Goal: Task Accomplishment & Management: Complete application form

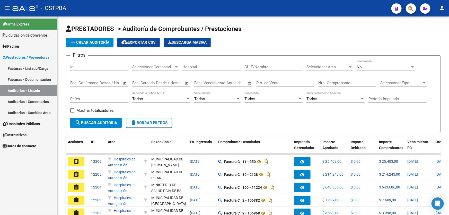
click at [442, 7] on mat-icon "person" at bounding box center [442, 8] width 6 height 6
click at [433, 33] on button "exit_to_app Salir" at bounding box center [430, 34] width 31 height 12
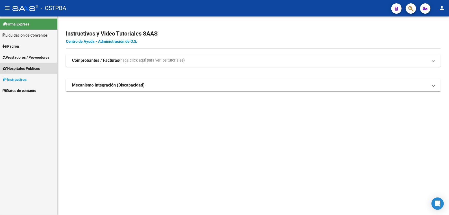
click at [24, 69] on span "Hospitales Públicos" at bounding box center [21, 69] width 37 height 6
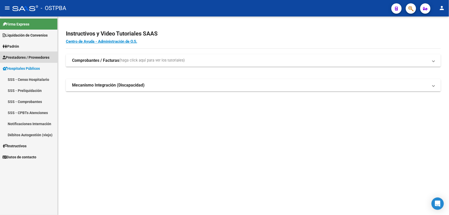
click at [24, 55] on span "Prestadores / Proveedores" at bounding box center [26, 58] width 47 height 6
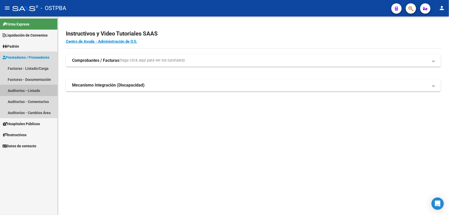
click at [27, 93] on link "Auditorías - Listado" at bounding box center [28, 90] width 57 height 11
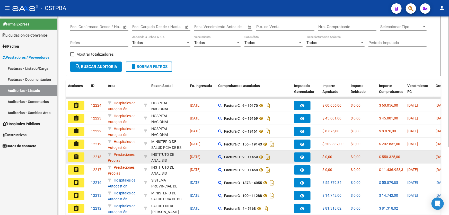
scroll to position [56, 0]
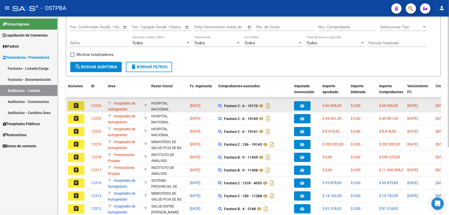
click at [76, 102] on mat-icon "assignment" at bounding box center [76, 105] width 6 height 6
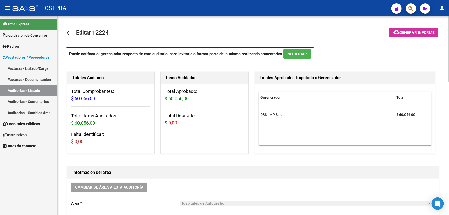
click at [69, 32] on mat-icon "arrow_back" at bounding box center [69, 33] width 6 height 6
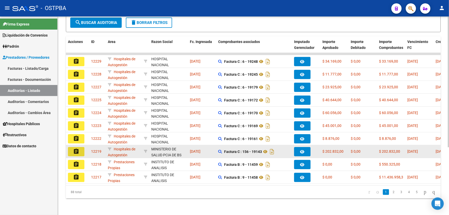
click at [74, 148] on mat-icon "assignment" at bounding box center [76, 151] width 6 height 6
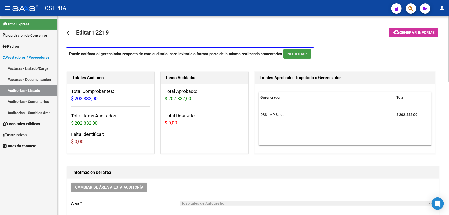
click at [299, 56] on span "NOTIFICAR" at bounding box center [297, 54] width 20 height 5
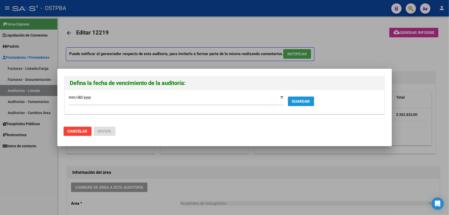
click at [300, 101] on span "GUARDAR" at bounding box center [301, 101] width 18 height 5
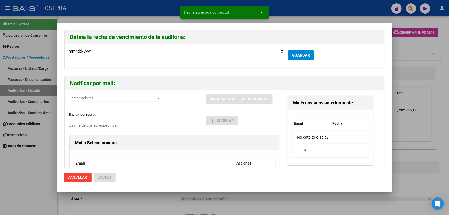
click at [95, 99] on span "Gerenciadores" at bounding box center [113, 98] width 88 height 5
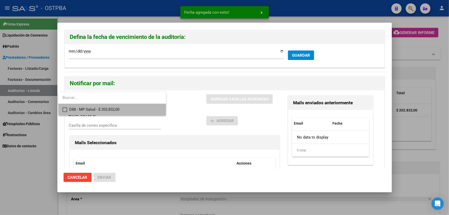
click at [65, 110] on mat-pseudo-checkbox at bounding box center [65, 109] width 5 height 5
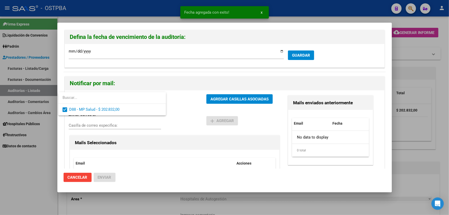
click at [223, 99] on div at bounding box center [224, 107] width 449 height 215
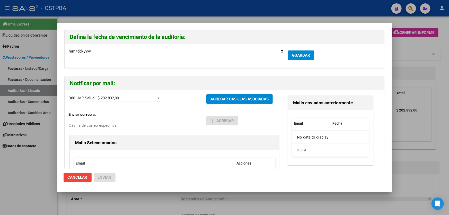
click at [167, 106] on div "D88 - MP Salud - $ 202.832,00 Gerenciadores" at bounding box center [138, 101] width 138 height 14
click at [181, 106] on div "D88 - MP Salud - $ 202.832,00 Gerenciadores" at bounding box center [138, 101] width 138 height 14
click at [233, 100] on span "AGREGAR CASILLAS ASOCIADAS" at bounding box center [239, 99] width 58 height 5
click at [107, 176] on span "Enviar" at bounding box center [105, 177] width 14 height 5
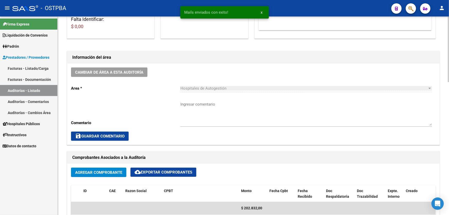
scroll to position [117, 0]
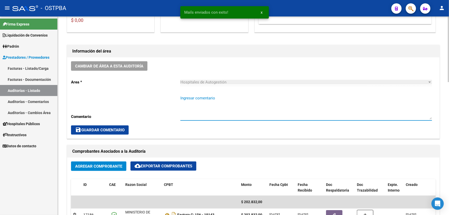
click at [192, 110] on textarea "Ingresar comentario" at bounding box center [306, 107] width 252 height 24
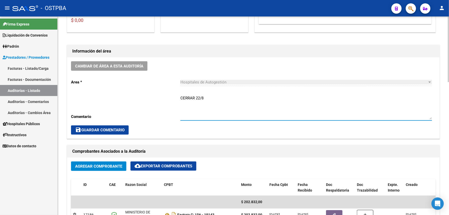
type textarea "CERRAR 22/8"
click at [100, 129] on span "save Guardar Comentario" at bounding box center [99, 130] width 49 height 5
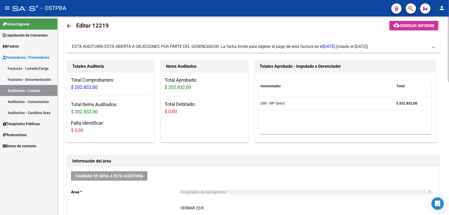
scroll to position [0, 0]
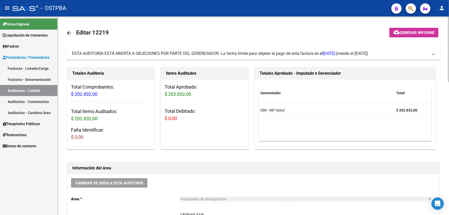
click at [68, 32] on mat-icon "arrow_back" at bounding box center [69, 33] width 6 height 6
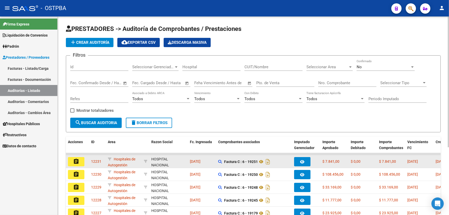
click at [78, 162] on mat-icon "assignment" at bounding box center [76, 161] width 6 height 6
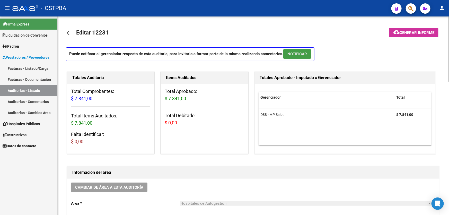
click at [301, 52] on span "NOTIFICAR" at bounding box center [297, 54] width 20 height 5
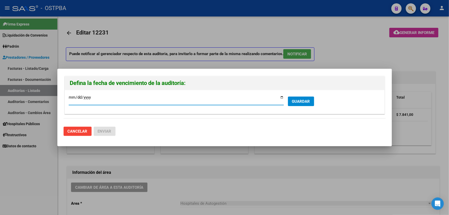
click at [295, 101] on span "GUARDAR" at bounding box center [301, 101] width 18 height 5
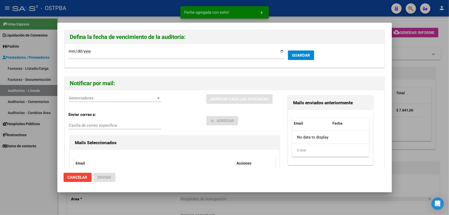
click at [296, 54] on span "GUARDAR" at bounding box center [301, 55] width 18 height 5
click at [120, 98] on span "Gerenciadores" at bounding box center [113, 98] width 88 height 5
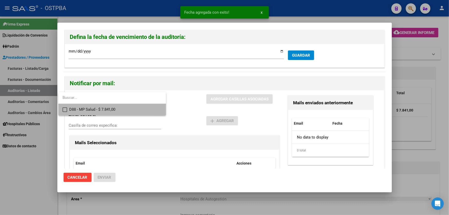
click at [63, 108] on mat-pseudo-checkbox at bounding box center [65, 109] width 5 height 5
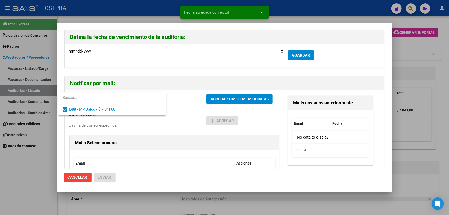
click at [183, 106] on div at bounding box center [224, 107] width 449 height 215
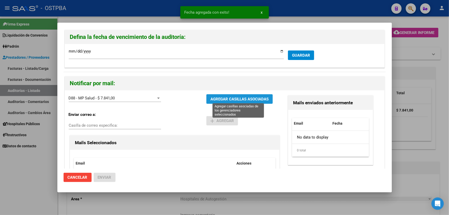
click at [225, 97] on span "AGREGAR CASILLAS ASOCIADAS" at bounding box center [239, 99] width 58 height 5
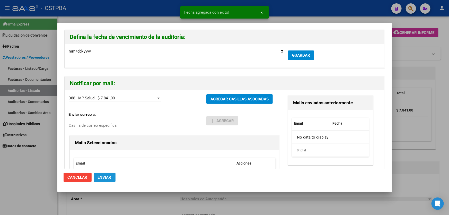
click at [100, 175] on span "Enviar" at bounding box center [105, 177] width 14 height 5
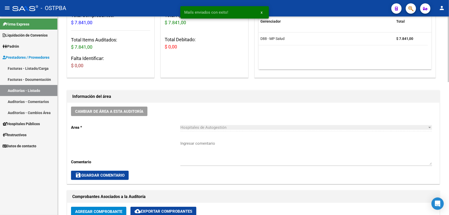
scroll to position [93, 0]
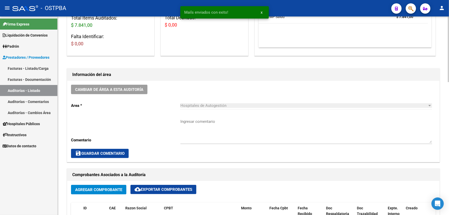
click at [214, 144] on div "Ingresar comentario" at bounding box center [306, 131] width 252 height 34
click at [212, 129] on textarea "Ingresar comentario" at bounding box center [306, 131] width 252 height 24
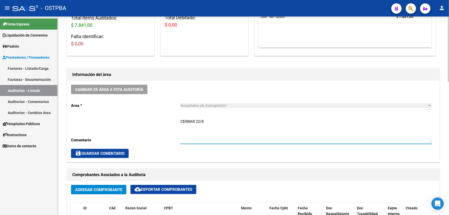
type textarea "CERRAR 22/8"
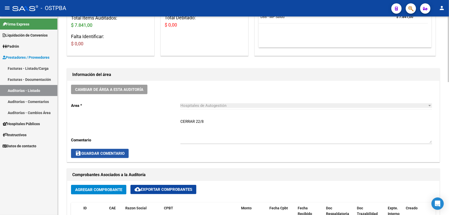
click at [81, 150] on mat-icon "save" at bounding box center [78, 153] width 6 height 6
click at [112, 154] on span "save Guardar Comentario" at bounding box center [99, 153] width 49 height 5
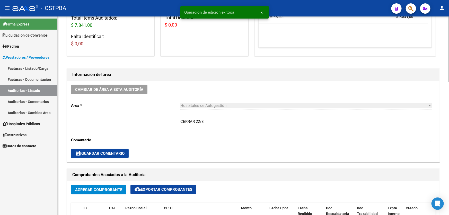
scroll to position [0, 0]
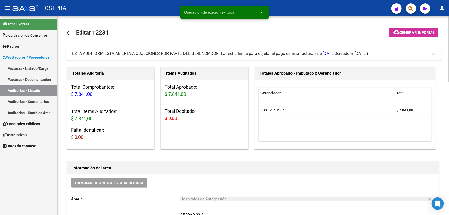
click at [69, 33] on mat-icon "arrow_back" at bounding box center [69, 33] width 6 height 6
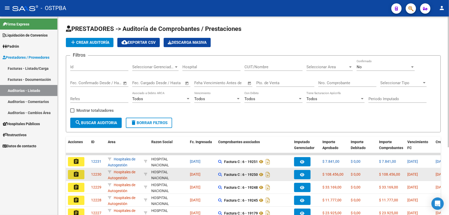
click at [72, 172] on button "assignment" at bounding box center [76, 174] width 16 height 9
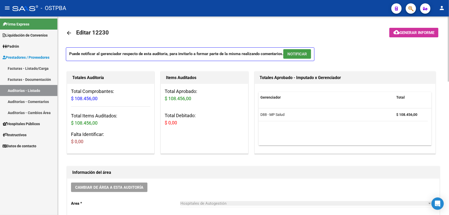
click at [298, 54] on span "NOTIFICAR" at bounding box center [297, 54] width 20 height 5
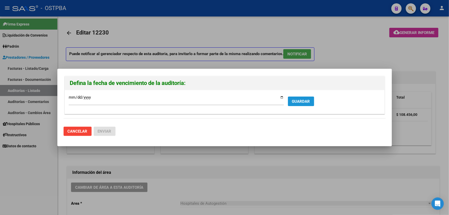
click at [300, 102] on span "GUARDAR" at bounding box center [301, 101] width 18 height 5
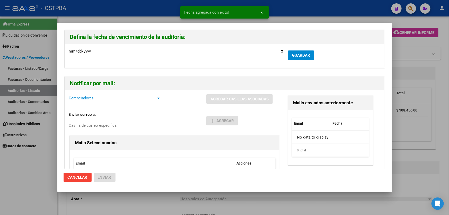
click at [97, 99] on span "Gerenciadores" at bounding box center [113, 98] width 88 height 5
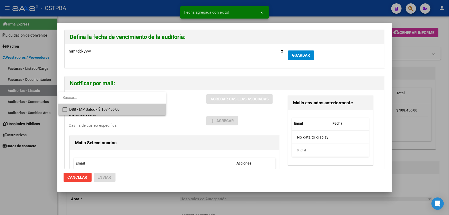
click at [65, 108] on mat-pseudo-checkbox at bounding box center [65, 109] width 5 height 5
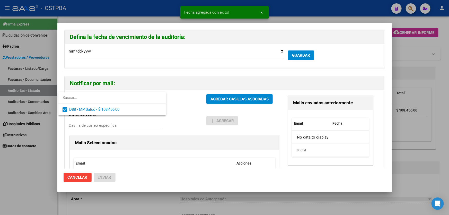
click at [183, 105] on div at bounding box center [224, 107] width 449 height 215
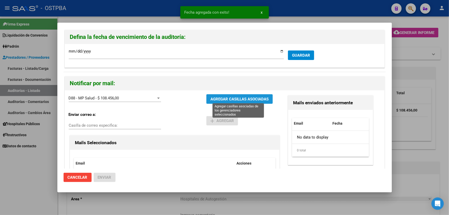
click at [227, 97] on span "AGREGAR CASILLAS ASOCIADAS" at bounding box center [239, 99] width 58 height 5
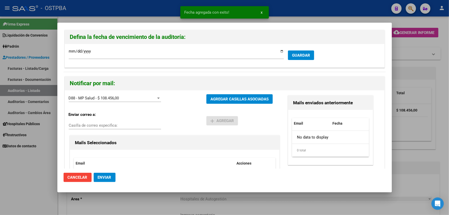
click at [109, 177] on span "Enviar" at bounding box center [105, 177] width 14 height 5
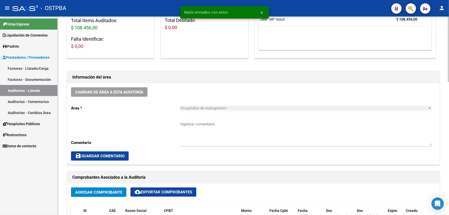
scroll to position [93, 0]
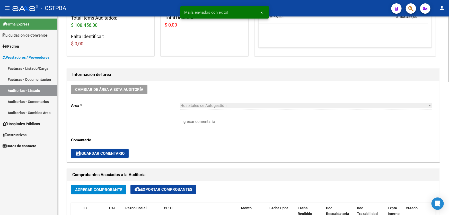
click at [189, 132] on textarea "Ingresar comentario" at bounding box center [306, 131] width 252 height 24
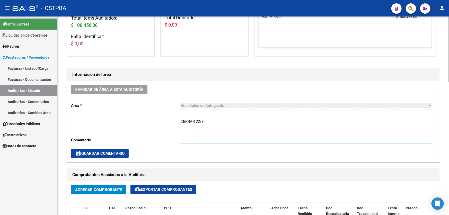
type textarea "CERRAR 22/8"
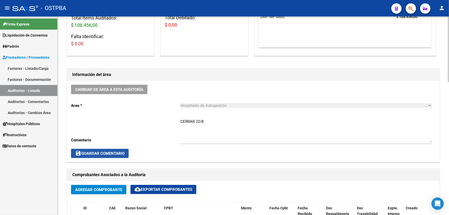
click at [97, 153] on span "save Guardar Comentario" at bounding box center [99, 153] width 49 height 5
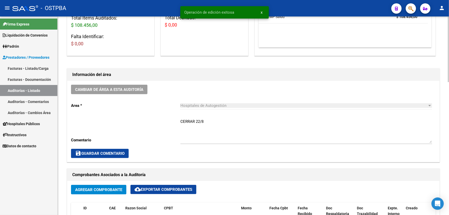
scroll to position [0, 0]
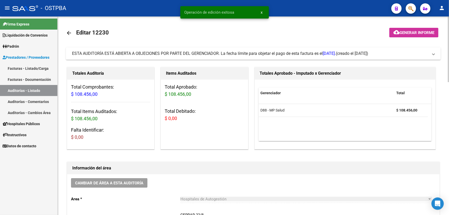
click at [69, 33] on mat-icon "arrow_back" at bounding box center [69, 33] width 6 height 6
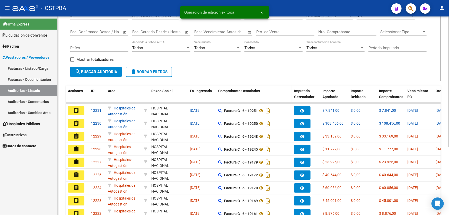
scroll to position [103, 0]
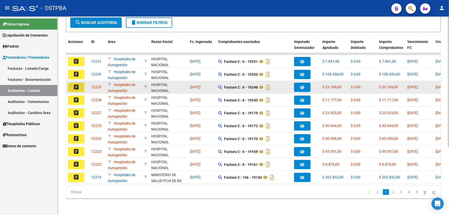
click at [74, 84] on mat-icon "assignment" at bounding box center [76, 87] width 6 height 6
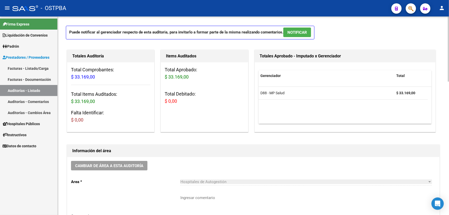
scroll to position [93, 0]
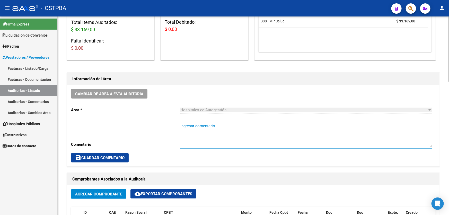
click at [214, 140] on textarea "Ingresar comentario" at bounding box center [306, 135] width 252 height 24
type textarea "CERRAR 22/8"
click at [96, 157] on span "save Guardar Comentario" at bounding box center [99, 157] width 49 height 5
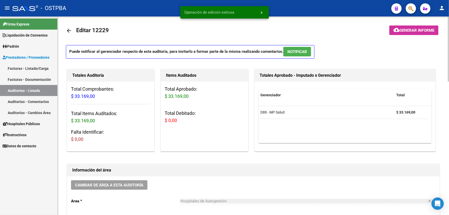
scroll to position [0, 0]
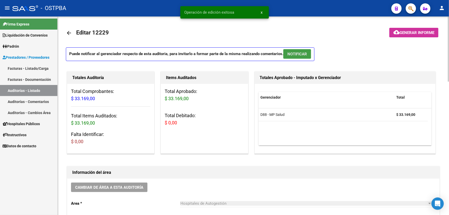
click at [301, 53] on span "NOTIFICAR" at bounding box center [297, 54] width 20 height 5
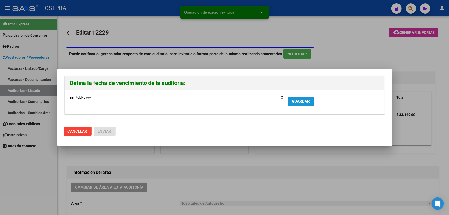
click at [301, 101] on span "GUARDAR" at bounding box center [301, 101] width 18 height 5
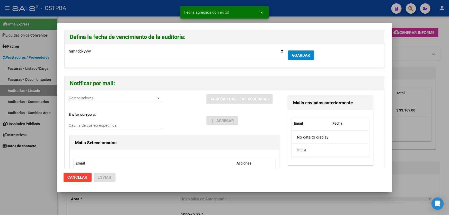
click at [85, 101] on div "Gerenciadores Gerenciadores" at bounding box center [115, 98] width 92 height 8
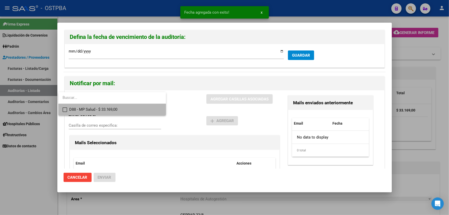
click at [63, 108] on mat-pseudo-checkbox at bounding box center [65, 109] width 5 height 5
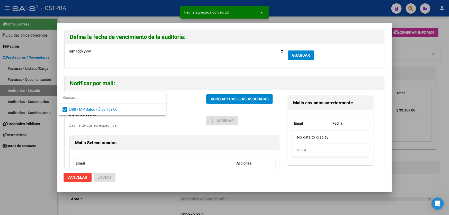
click at [178, 114] on div at bounding box center [224, 107] width 449 height 215
click at [231, 96] on span "AGREGAR CASILLAS ASOCIADAS" at bounding box center [239, 98] width 58 height 5
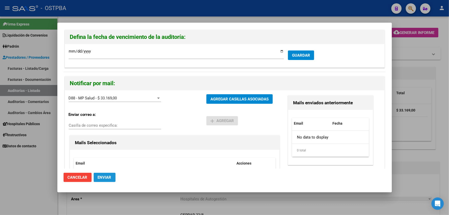
click at [106, 175] on span "Enviar" at bounding box center [105, 177] width 14 height 5
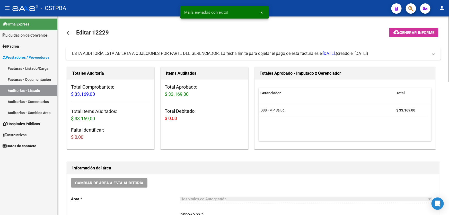
click at [69, 31] on mat-icon "arrow_back" at bounding box center [69, 33] width 6 height 6
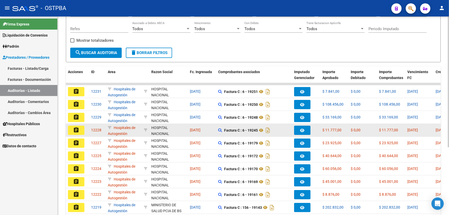
scroll to position [103, 0]
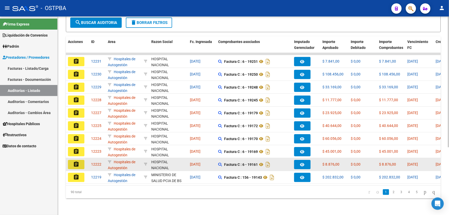
click at [75, 162] on mat-icon "assignment" at bounding box center [76, 164] width 6 height 6
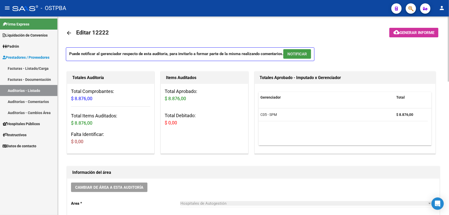
click at [302, 49] on button "NOTIFICAR" at bounding box center [297, 54] width 28 height 10
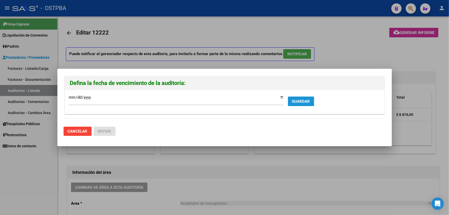
click at [300, 100] on span "GUARDAR" at bounding box center [301, 101] width 18 height 5
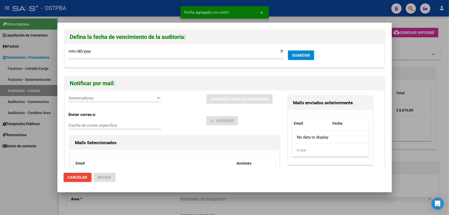
click at [131, 99] on span "Gerenciadores" at bounding box center [113, 98] width 88 height 5
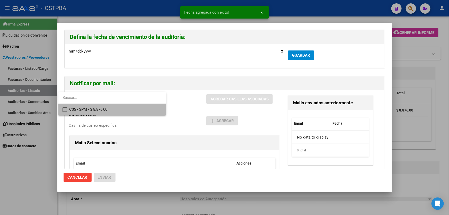
click at [66, 110] on mat-pseudo-checkbox at bounding box center [65, 109] width 5 height 5
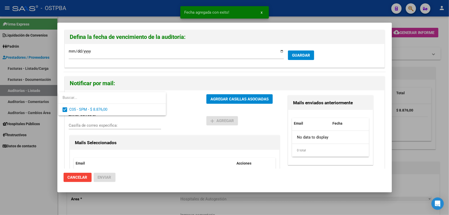
click at [190, 111] on div at bounding box center [224, 107] width 449 height 215
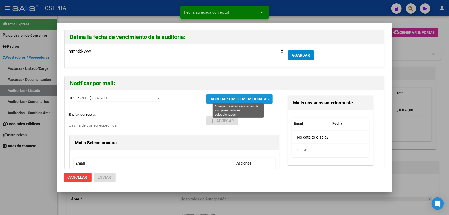
click at [232, 97] on span "AGREGAR CASILLAS ASOCIADAS" at bounding box center [239, 99] width 58 height 5
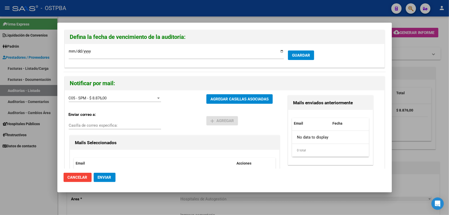
click at [103, 175] on span "Enviar" at bounding box center [105, 177] width 14 height 5
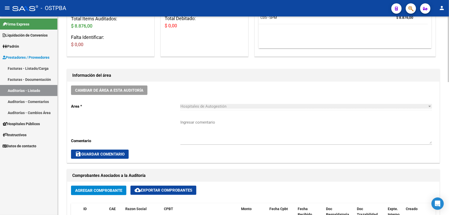
scroll to position [93, 0]
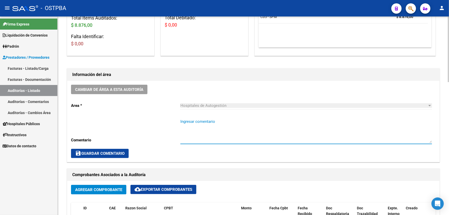
click at [196, 140] on textarea "Ingresar comentario" at bounding box center [306, 131] width 252 height 24
type textarea "CERRAR 22/8"
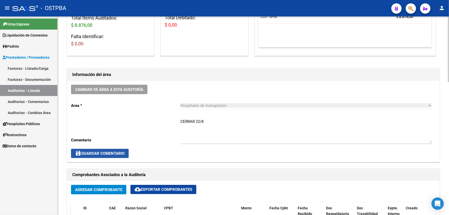
click at [99, 151] on span "save Guardar Comentario" at bounding box center [99, 153] width 49 height 5
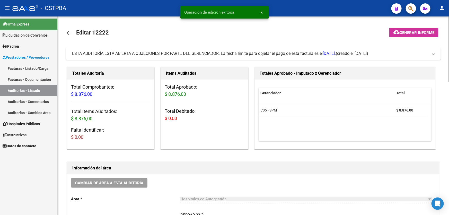
scroll to position [0, 0]
click at [68, 32] on mat-icon "arrow_back" at bounding box center [69, 33] width 6 height 6
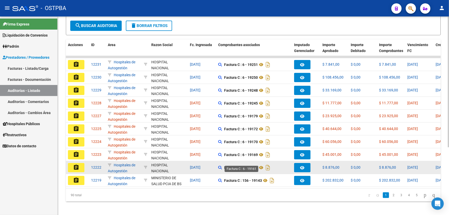
scroll to position [103, 0]
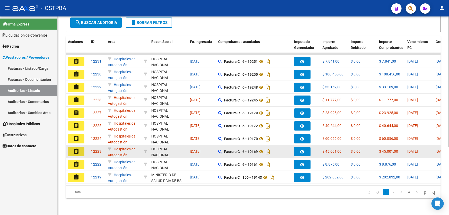
click at [75, 149] on mat-icon "assignment" at bounding box center [76, 151] width 6 height 6
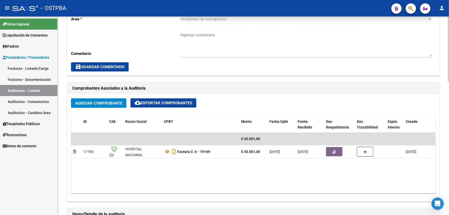
scroll to position [187, 0]
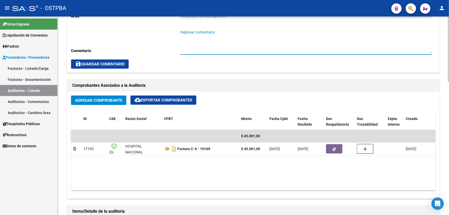
click at [203, 45] on textarea "Ingresar comentario" at bounding box center [306, 41] width 252 height 24
type textarea "CERRAR 22/8"
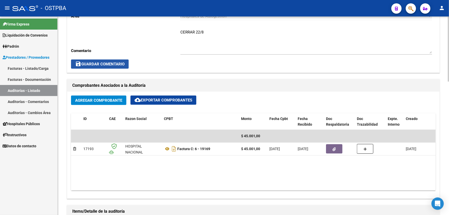
click at [112, 64] on span "save Guardar Comentario" at bounding box center [99, 64] width 49 height 5
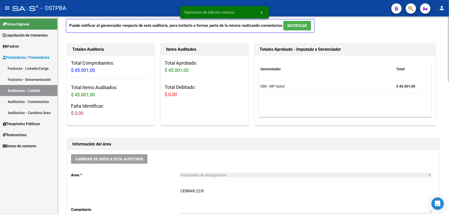
scroll to position [0, 0]
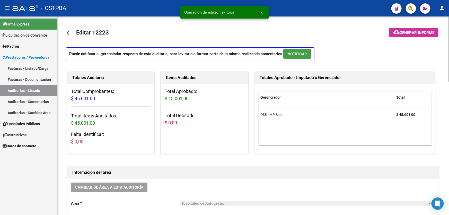
click at [298, 50] on button "NOTIFICAR" at bounding box center [297, 54] width 28 height 10
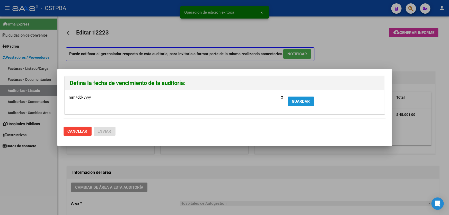
click at [296, 101] on span "GUARDAR" at bounding box center [301, 101] width 18 height 5
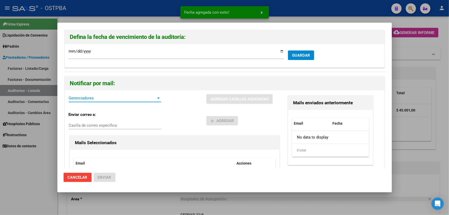
click at [76, 97] on span "Gerenciadores" at bounding box center [113, 98] width 88 height 5
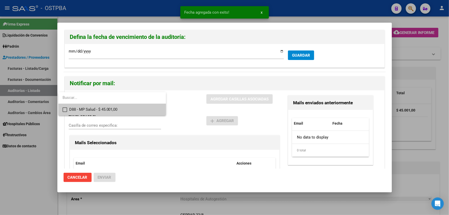
click at [65, 109] on mat-pseudo-checkbox at bounding box center [65, 109] width 5 height 5
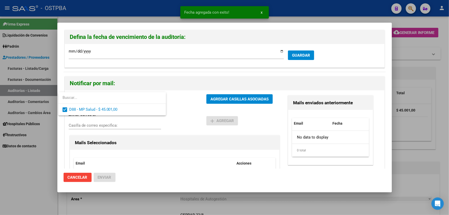
click at [182, 118] on div at bounding box center [224, 107] width 449 height 215
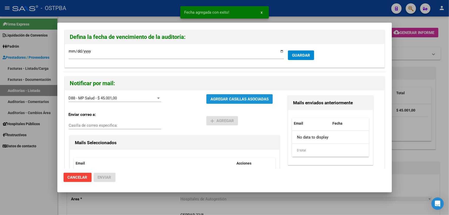
click at [228, 101] on button "AGREGAR CASILLAS ASOCIADAS" at bounding box center [239, 99] width 66 height 10
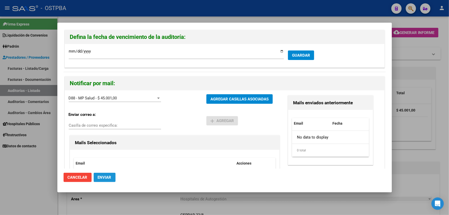
click at [103, 175] on span "Enviar" at bounding box center [105, 177] width 14 height 5
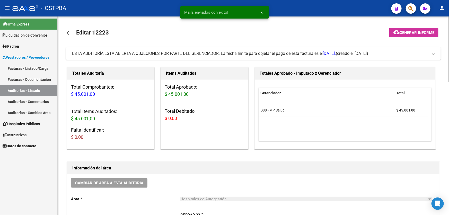
click at [70, 33] on mat-icon "arrow_back" at bounding box center [69, 33] width 6 height 6
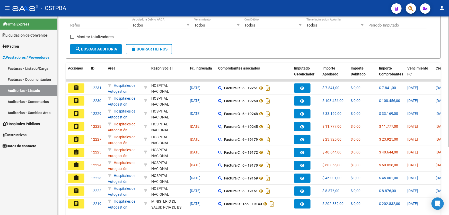
scroll to position [93, 0]
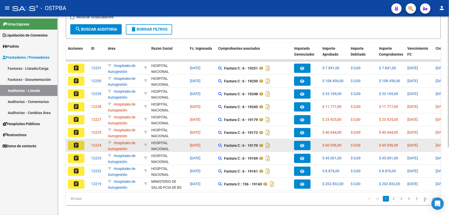
click at [78, 143] on mat-icon "assignment" at bounding box center [76, 145] width 6 height 6
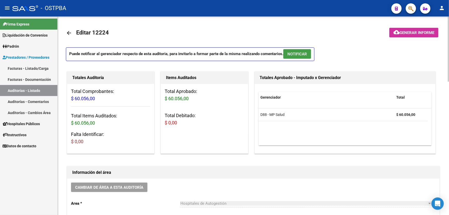
click at [305, 53] on span "NOTIFICAR" at bounding box center [297, 54] width 20 height 5
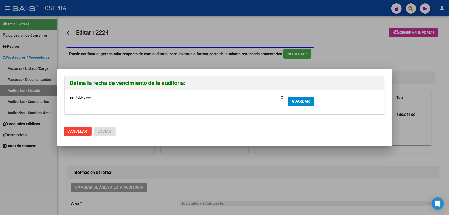
click at [297, 101] on span "GUARDAR" at bounding box center [301, 101] width 18 height 5
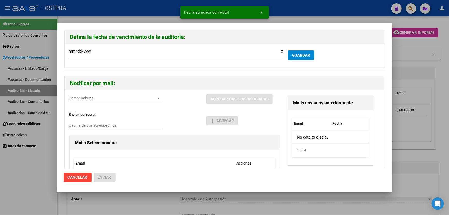
click at [102, 100] on span "Gerenciadores" at bounding box center [113, 98] width 88 height 5
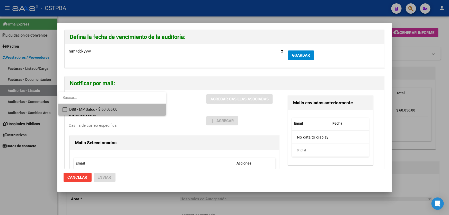
click at [65, 110] on mat-pseudo-checkbox at bounding box center [65, 109] width 5 height 5
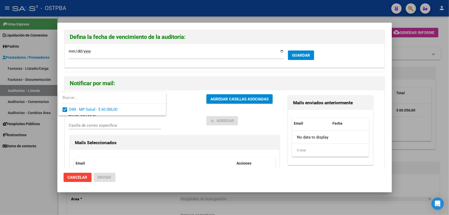
click at [193, 114] on div at bounding box center [224, 107] width 449 height 215
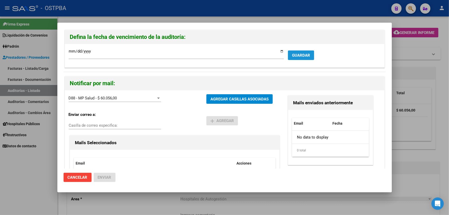
click at [301, 53] on span "GUARDAR" at bounding box center [301, 55] width 18 height 5
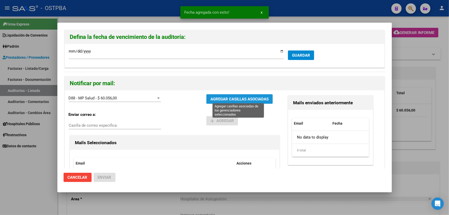
click at [213, 98] on span "AGREGAR CASILLAS ASOCIADAS" at bounding box center [239, 99] width 58 height 5
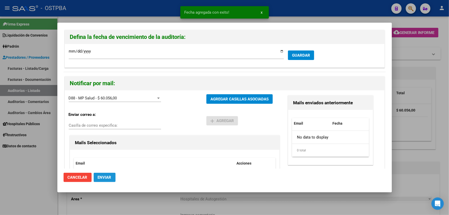
click at [101, 176] on span "Enviar" at bounding box center [105, 177] width 14 height 5
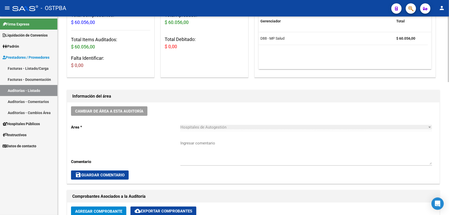
scroll to position [70, 0]
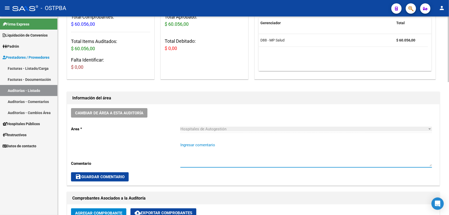
click at [197, 157] on textarea "Ingresar comentario" at bounding box center [306, 154] width 252 height 24
type textarea "CERRAR 22/8"
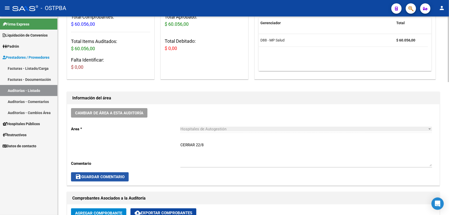
click at [92, 177] on span "save Guardar Comentario" at bounding box center [99, 176] width 49 height 5
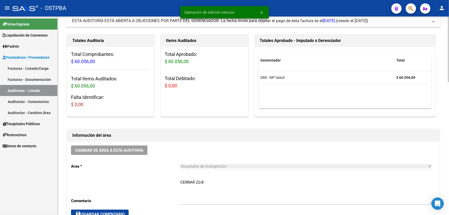
scroll to position [0, 0]
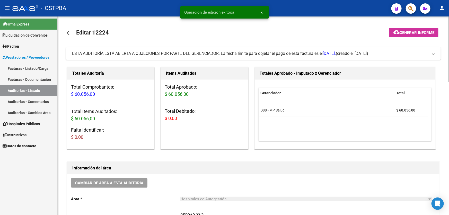
click at [70, 32] on mat-icon "arrow_back" at bounding box center [69, 33] width 6 height 6
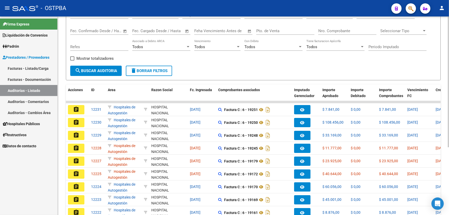
scroll to position [93, 0]
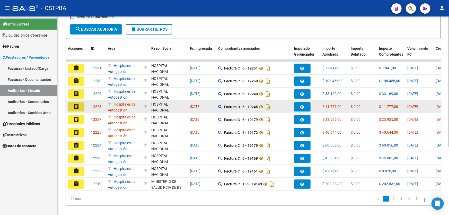
click at [75, 105] on mat-icon "assignment" at bounding box center [76, 106] width 6 height 6
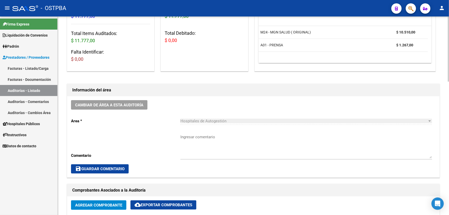
scroll to position [117, 0]
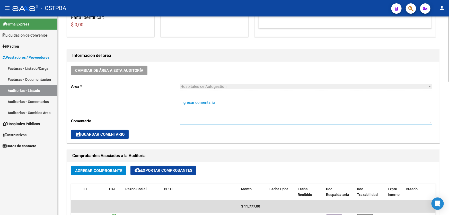
click at [196, 116] on textarea "Ingresar comentario" at bounding box center [306, 112] width 252 height 24
type textarea "CERRAR 22/8"
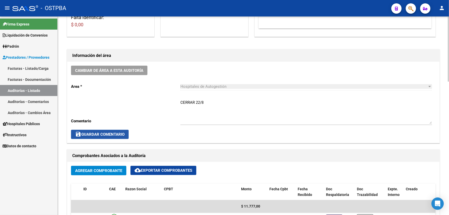
click at [103, 130] on button "save Guardar Comentario" at bounding box center [100, 134] width 58 height 9
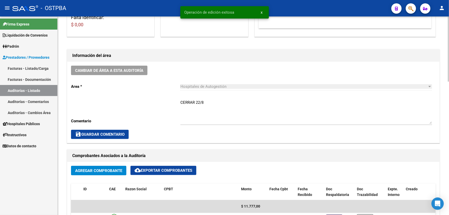
scroll to position [0, 0]
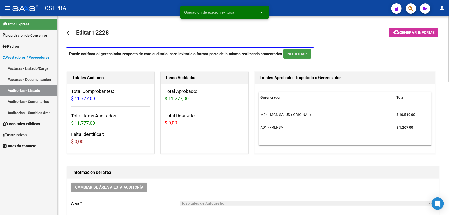
click at [306, 55] on span "NOTIFICAR" at bounding box center [297, 54] width 20 height 5
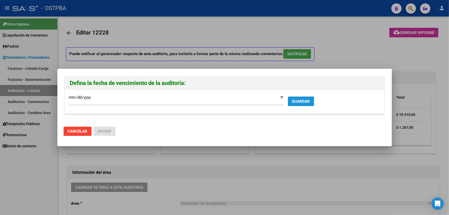
click at [299, 103] on span "GUARDAR" at bounding box center [301, 101] width 18 height 5
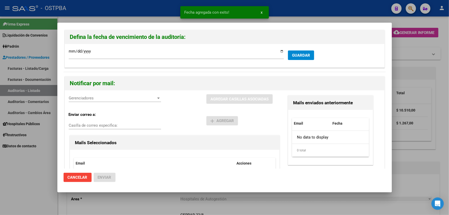
click at [134, 97] on span "Gerenciadores" at bounding box center [113, 98] width 88 height 5
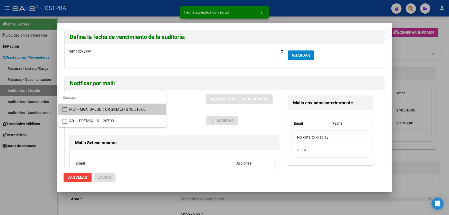
click at [64, 107] on mat-pseudo-checkbox at bounding box center [65, 109] width 5 height 5
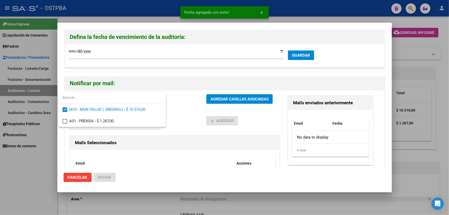
click at [189, 109] on div at bounding box center [224, 107] width 449 height 215
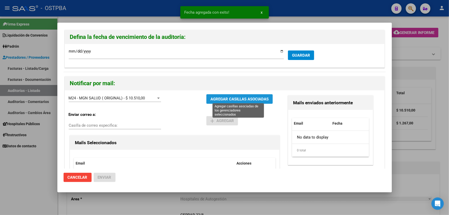
click at [222, 99] on span "AGREGAR CASILLAS ASOCIADAS" at bounding box center [239, 99] width 58 height 5
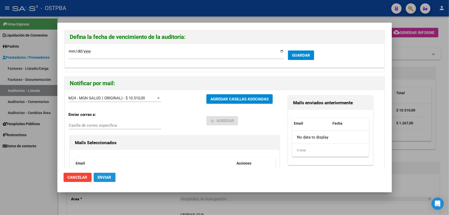
click at [103, 177] on span "Enviar" at bounding box center [105, 177] width 14 height 5
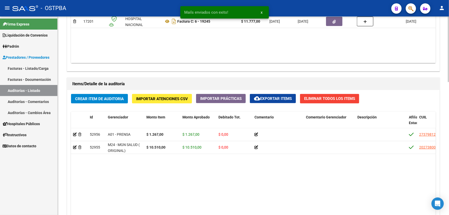
scroll to position [327, 0]
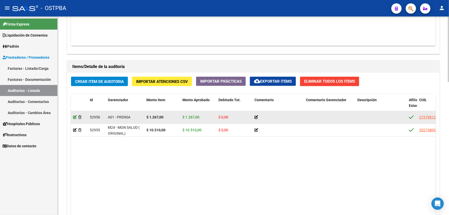
click at [75, 116] on icon at bounding box center [75, 117] width 4 height 4
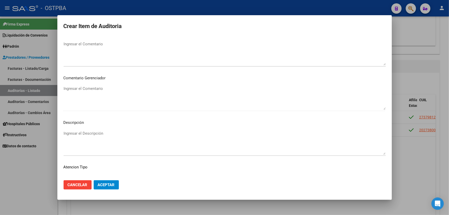
scroll to position [234, 0]
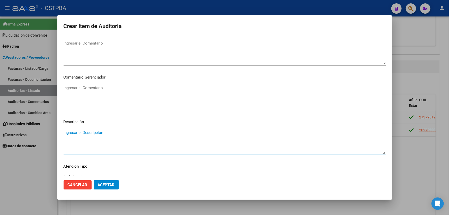
click at [64, 137] on textarea "Ingresar el Descripción" at bounding box center [225, 142] width 322 height 24
type textarea "1.01"
click at [105, 183] on span "Aceptar" at bounding box center [106, 184] width 17 height 5
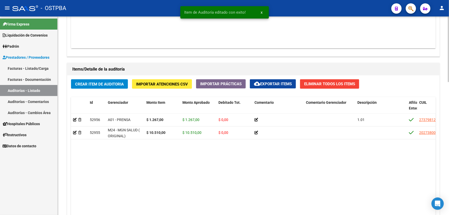
scroll to position [327, 0]
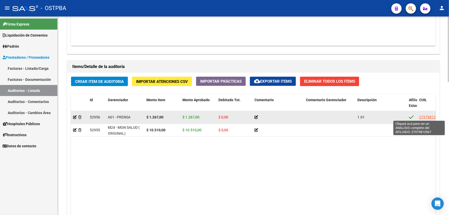
click at [432, 116] on span "27379812967" at bounding box center [430, 117] width 23 height 4
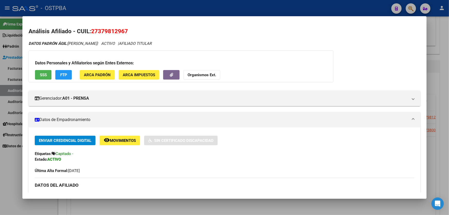
click at [12, 173] on div at bounding box center [224, 107] width 449 height 215
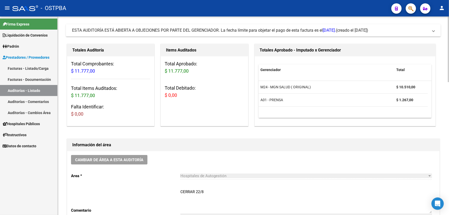
scroll to position [0, 0]
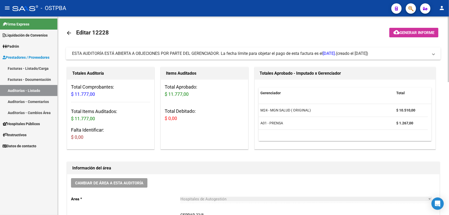
click at [69, 31] on mat-icon "arrow_back" at bounding box center [69, 33] width 6 height 6
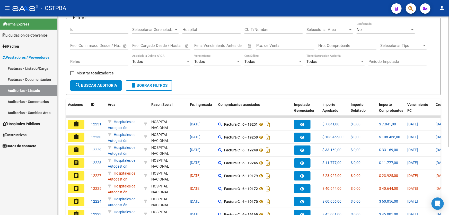
scroll to position [103, 0]
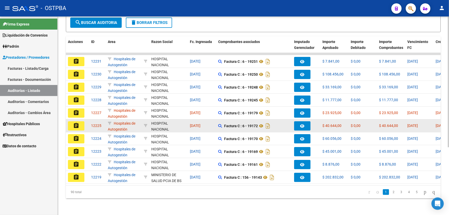
click at [76, 122] on mat-icon "assignment" at bounding box center [76, 125] width 6 height 6
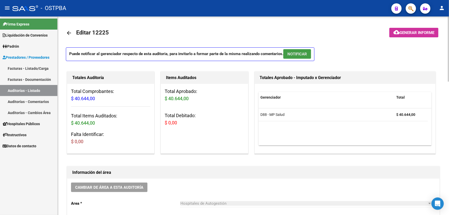
click at [301, 55] on span "NOTIFICAR" at bounding box center [297, 54] width 20 height 5
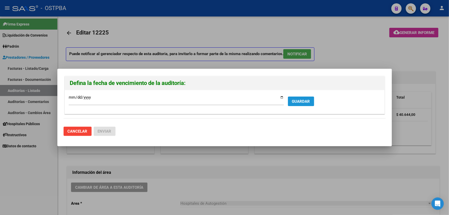
click at [304, 101] on span "GUARDAR" at bounding box center [301, 101] width 18 height 5
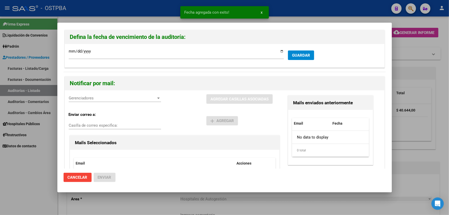
click at [113, 101] on div "Gerenciadores Gerenciadores" at bounding box center [115, 98] width 92 height 8
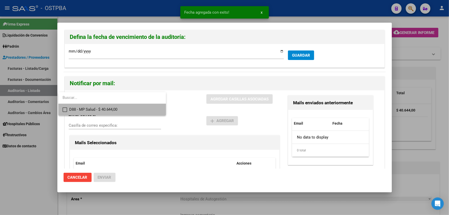
click at [63, 107] on mat-pseudo-checkbox at bounding box center [65, 109] width 5 height 5
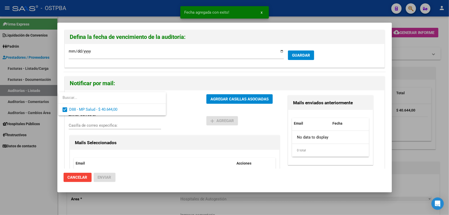
click at [182, 107] on div at bounding box center [224, 107] width 449 height 215
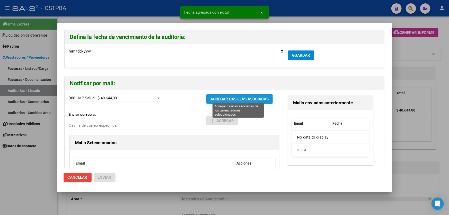
click at [234, 100] on span "AGREGAR CASILLAS ASOCIADAS" at bounding box center [239, 99] width 58 height 5
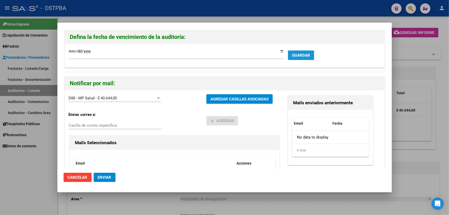
click at [301, 54] on span "GUARDAR" at bounding box center [301, 55] width 18 height 5
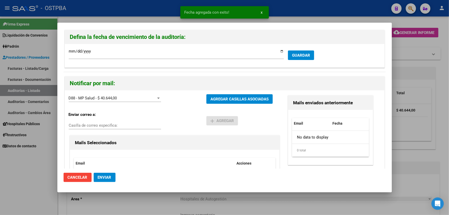
click at [103, 177] on span "Enviar" at bounding box center [105, 177] width 14 height 5
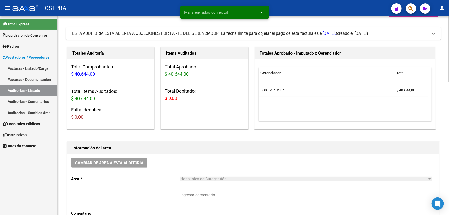
scroll to position [70, 0]
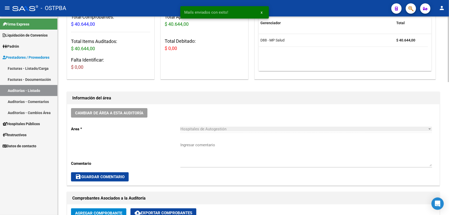
click at [209, 154] on textarea "Ingresar comentario" at bounding box center [306, 154] width 252 height 24
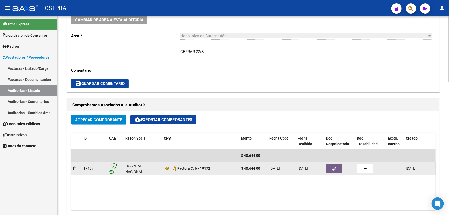
scroll to position [164, 0]
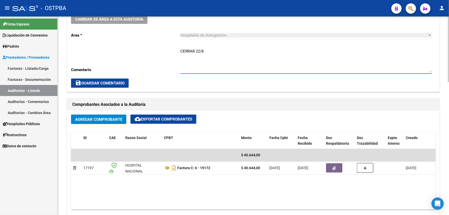
type textarea "CERRAR 22/8"
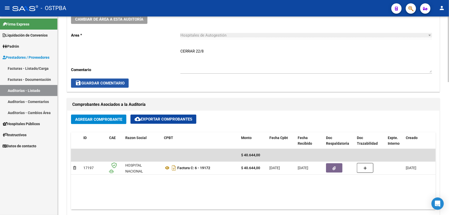
drag, startPoint x: 105, startPoint y: 81, endPoint x: 171, endPoint y: 77, distance: 66.2
click at [105, 81] on span "save Guardar Comentario" at bounding box center [99, 83] width 49 height 5
click at [114, 81] on span "save Guardar Comentario" at bounding box center [99, 83] width 49 height 5
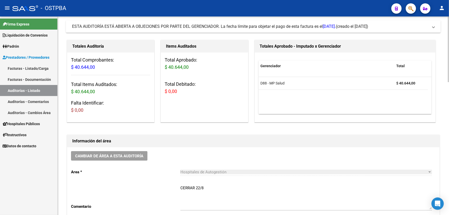
scroll to position [0, 0]
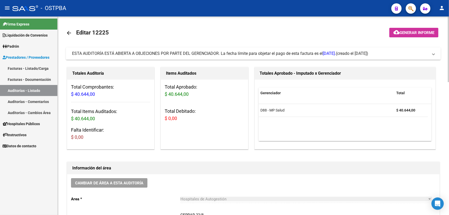
click at [433, 53] on span at bounding box center [433, 54] width 2 height 6
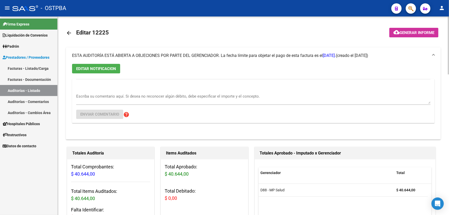
click at [433, 53] on span at bounding box center [433, 56] width 2 height 6
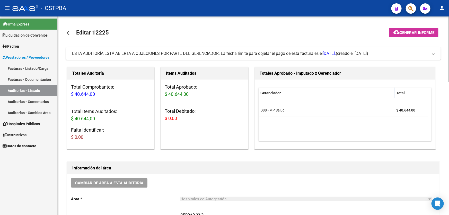
click at [67, 31] on mat-icon "arrow_back" at bounding box center [69, 33] width 6 height 6
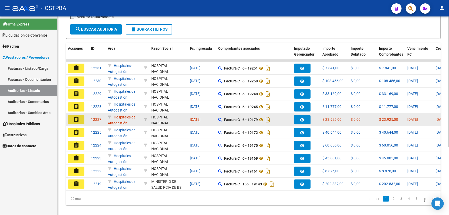
click at [74, 116] on mat-icon "assignment" at bounding box center [76, 119] width 6 height 6
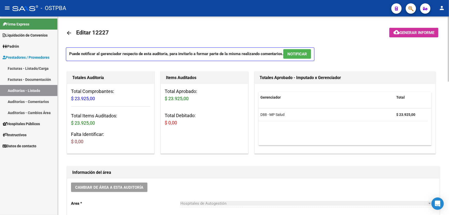
click at [299, 54] on span "NOTIFICAR" at bounding box center [297, 54] width 20 height 5
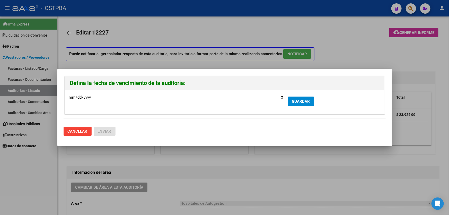
click at [295, 101] on span "GUARDAR" at bounding box center [301, 101] width 18 height 5
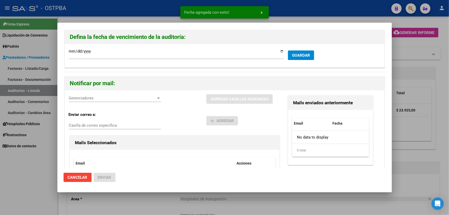
click at [87, 96] on span "Gerenciadores" at bounding box center [113, 98] width 88 height 5
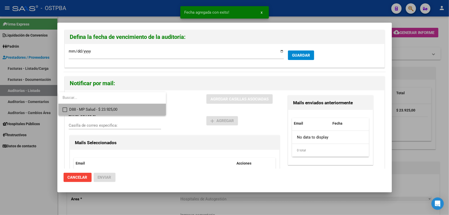
click at [64, 109] on mat-pseudo-checkbox at bounding box center [65, 109] width 5 height 5
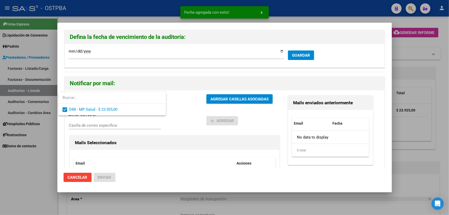
click at [185, 110] on div at bounding box center [224, 107] width 449 height 215
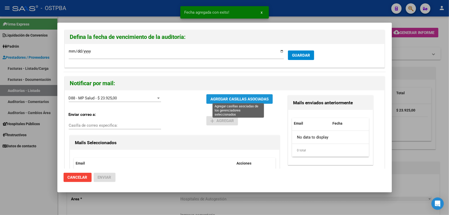
click at [227, 99] on span "AGREGAR CASILLAS ASOCIADAS" at bounding box center [239, 99] width 58 height 5
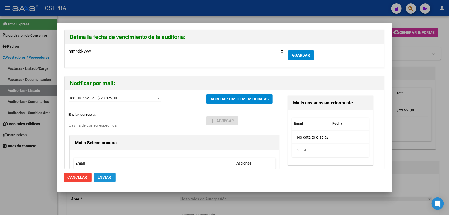
click at [106, 177] on span "Enviar" at bounding box center [105, 177] width 14 height 5
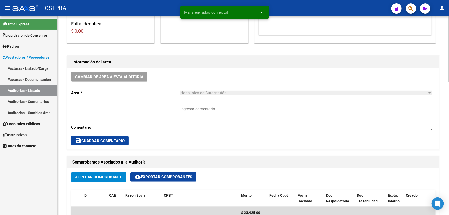
scroll to position [117, 0]
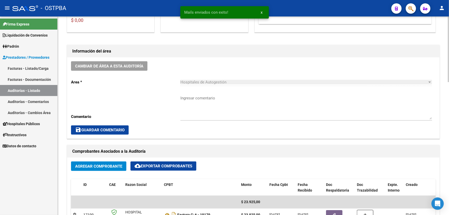
click at [218, 113] on textarea "Ingresar comentario" at bounding box center [306, 107] width 252 height 24
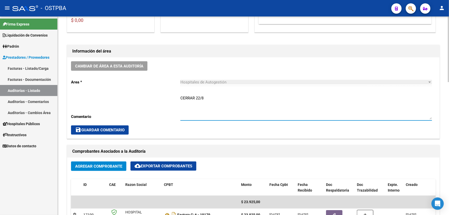
type textarea "CERRAR 22/8"
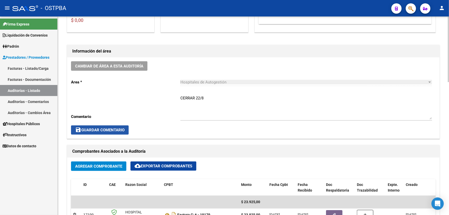
click at [100, 131] on span "save Guardar Comentario" at bounding box center [99, 130] width 49 height 5
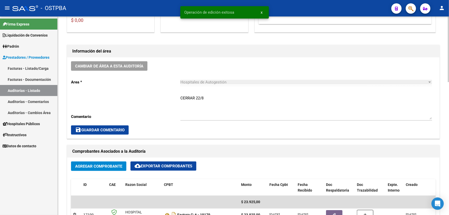
scroll to position [0, 0]
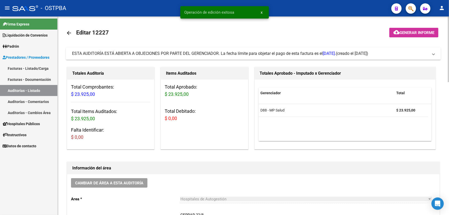
click at [434, 56] on span at bounding box center [433, 54] width 2 height 6
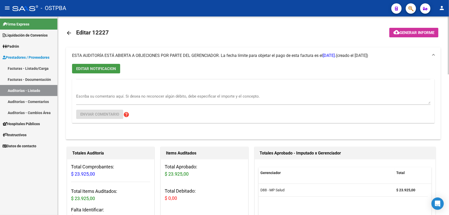
click at [102, 69] on span "EDITAR NOTIFICACION" at bounding box center [96, 68] width 40 height 5
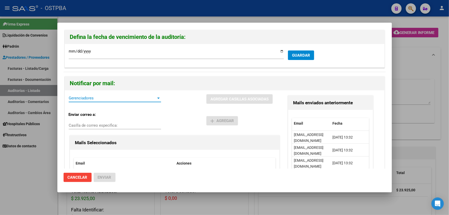
click at [108, 97] on span "Gerenciadores" at bounding box center [113, 98] width 88 height 5
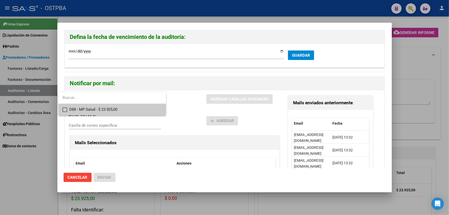
click at [64, 109] on mat-pseudo-checkbox at bounding box center [65, 109] width 5 height 5
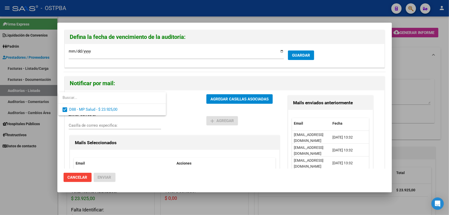
click at [190, 110] on div at bounding box center [224, 107] width 449 height 215
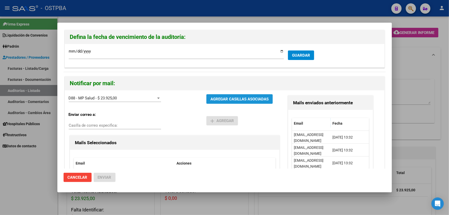
click at [222, 94] on button "AGREGAR CASILLAS ASOCIADAS" at bounding box center [239, 99] width 66 height 10
click at [101, 177] on span "Enviar" at bounding box center [105, 177] width 14 height 5
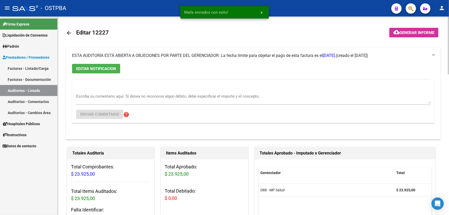
click at [67, 32] on mat-icon "arrow_back" at bounding box center [69, 33] width 6 height 6
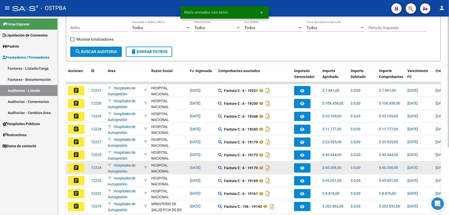
scroll to position [103, 0]
